Goal: Manage account settings

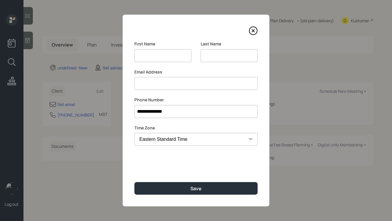
select select "America/[GEOGRAPHIC_DATA]"
type input "[PERSON_NAME]"
click at [134, 182] on button "Save" at bounding box center [195, 188] width 123 height 13
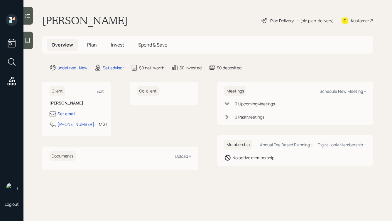
click at [26, 39] on icon at bounding box center [28, 40] width 4 height 5
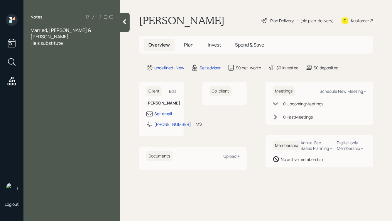
click at [41, 40] on span "He's substitute" at bounding box center [47, 43] width 32 height 6
click at [72, 40] on div "He's a substitute" at bounding box center [72, 43] width 83 height 6
click at [86, 29] on div "Married, [PERSON_NAME] & [PERSON_NAME]" at bounding box center [72, 33] width 83 height 13
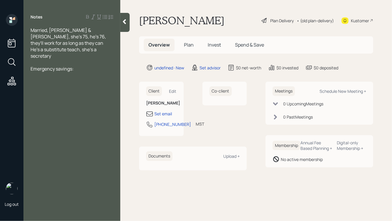
click at [80, 46] on span "He's a substitute teach, she's a secretary" at bounding box center [64, 52] width 67 height 13
click at [64, 51] on div "He's a substitute teacher, she's a secretary" at bounding box center [72, 52] width 83 height 13
click at [79, 66] on div "Emergency savings:" at bounding box center [72, 69] width 83 height 6
